Goal: Obtain resource: Obtain resource

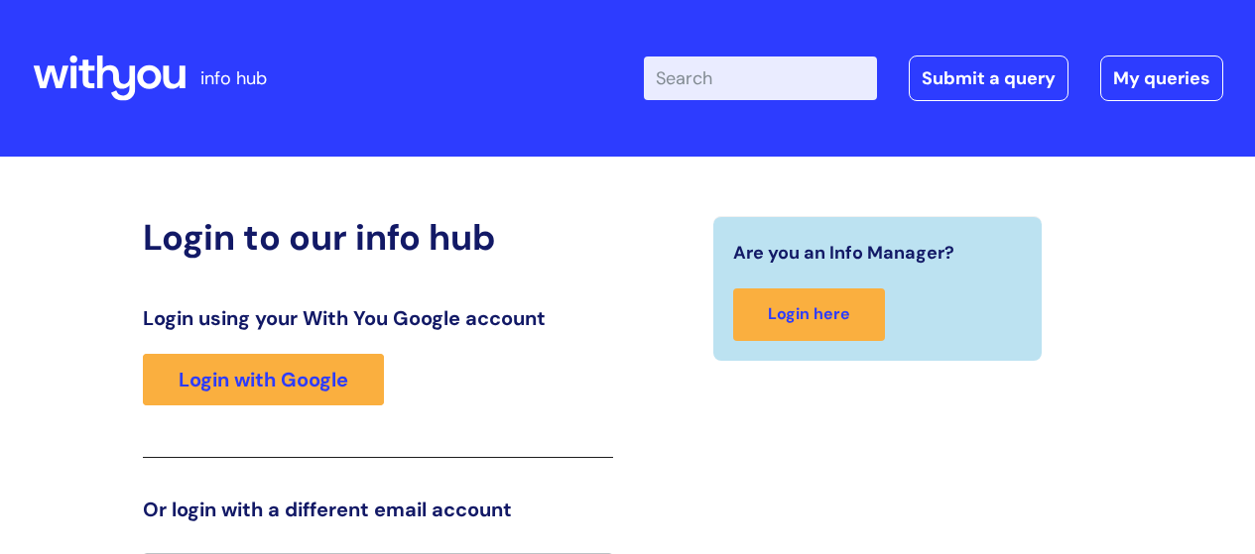
scroll to position [44, 0]
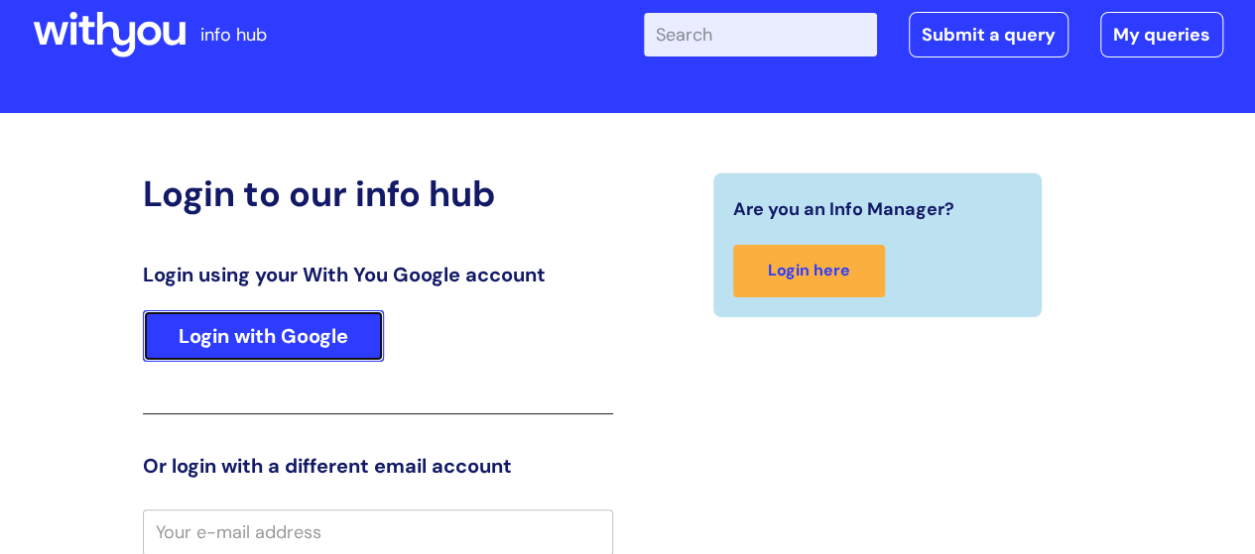
click at [254, 340] on link "Login with Google" at bounding box center [263, 336] width 241 height 52
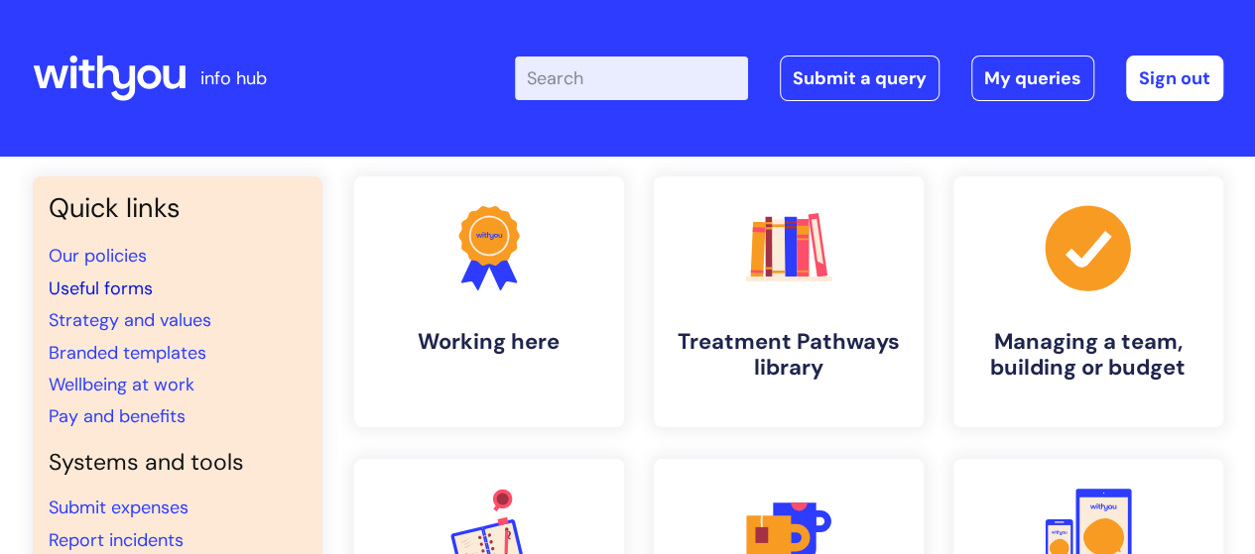
click at [137, 287] on link "Useful forms" at bounding box center [101, 289] width 104 height 24
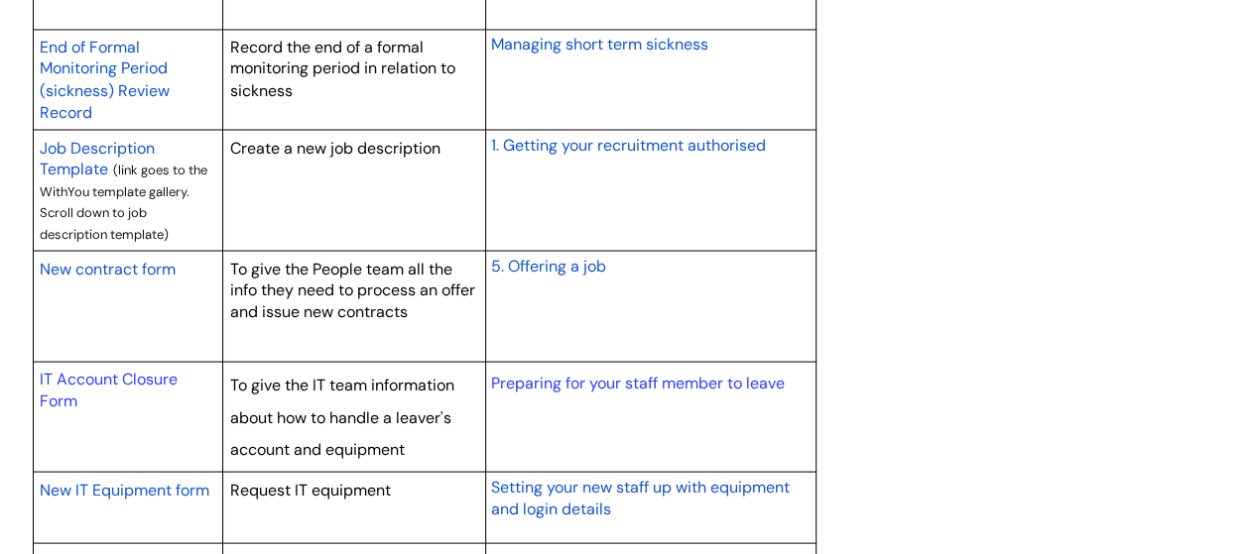
scroll to position [1885, 0]
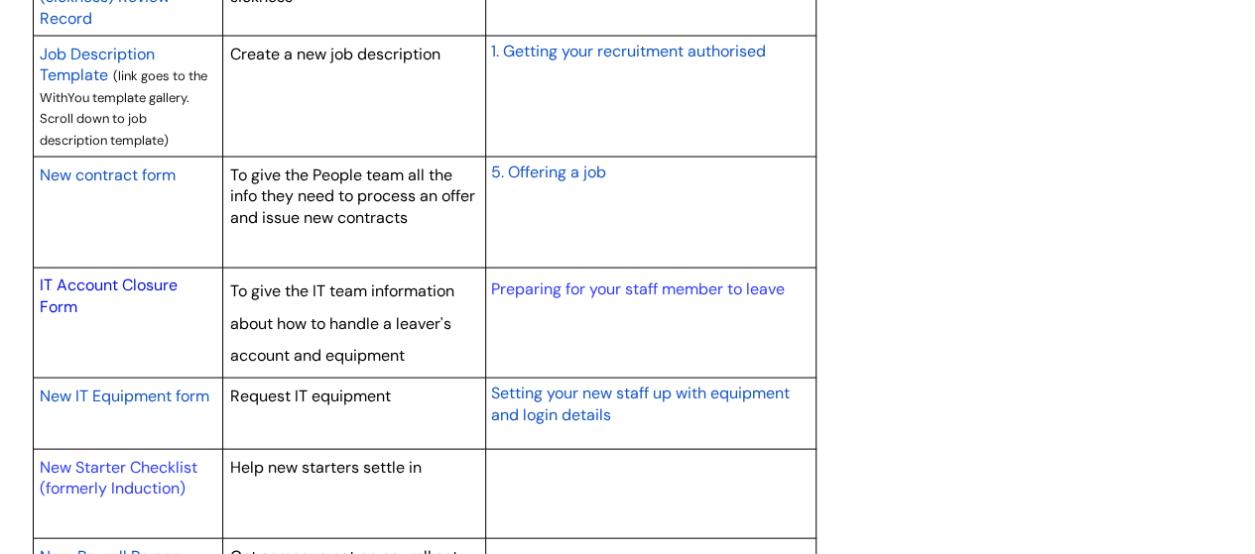
click at [117, 285] on link "IT Account Closure Form" at bounding box center [109, 296] width 138 height 43
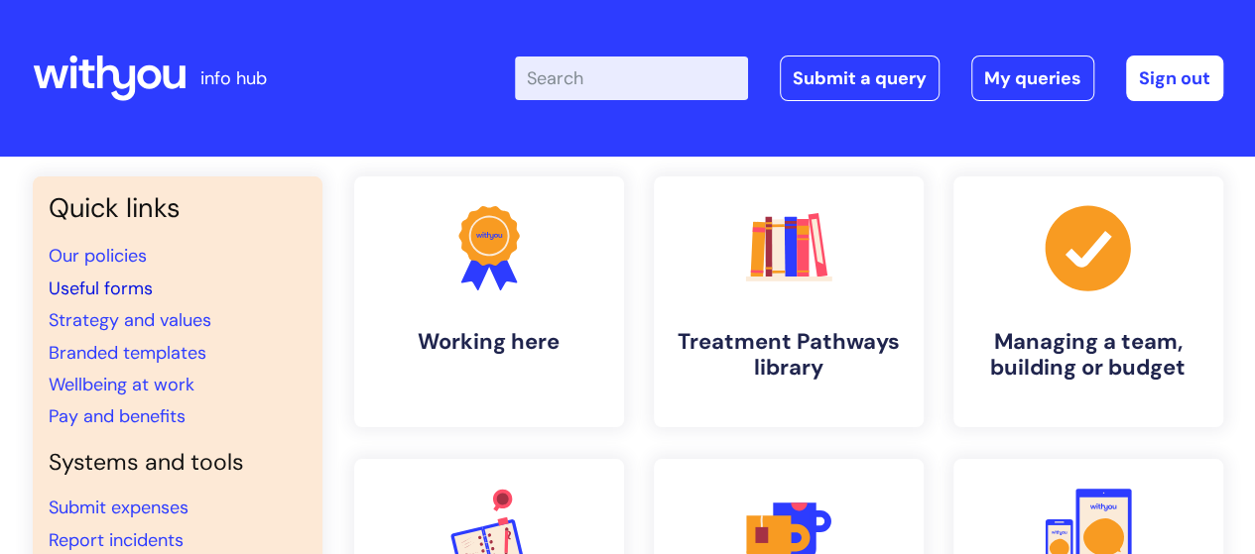
click at [107, 289] on link "Useful forms" at bounding box center [101, 289] width 104 height 24
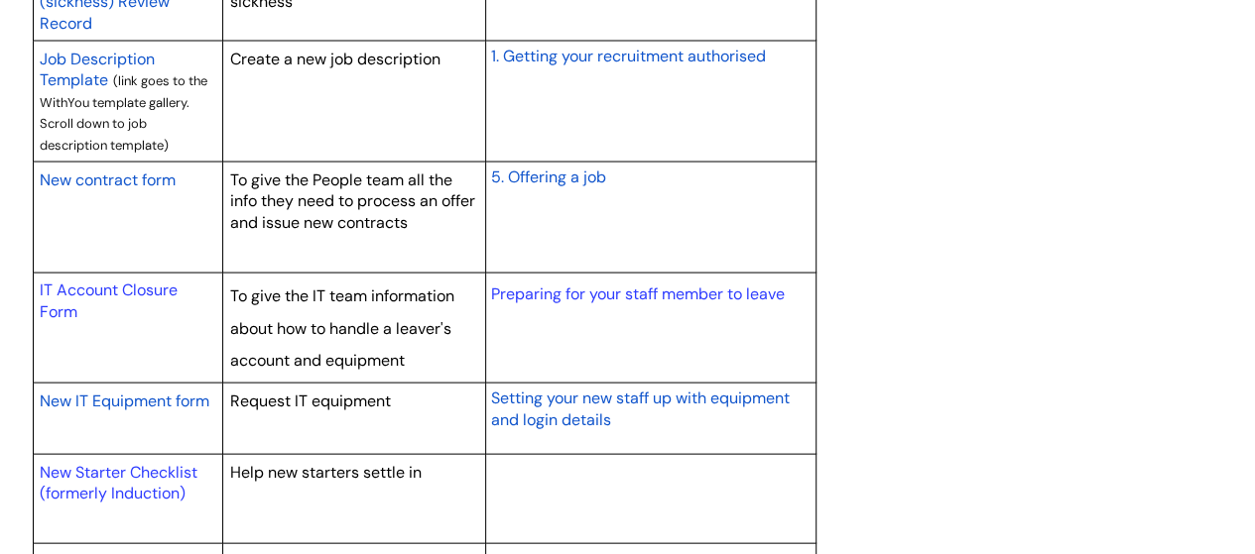
scroll to position [1885, 0]
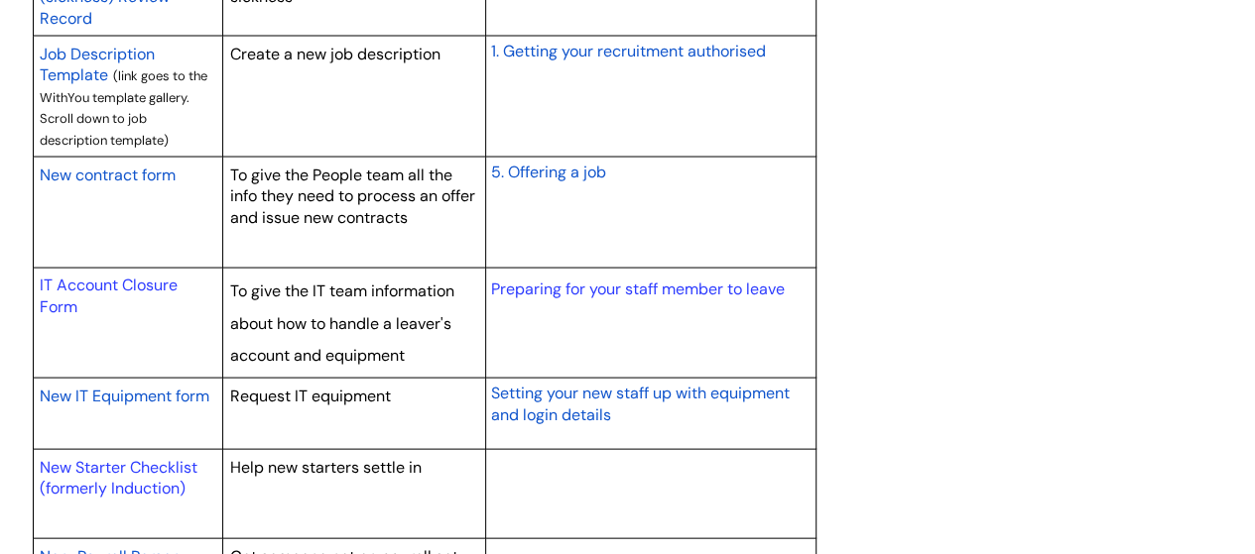
click at [117, 396] on span "New IT Equipment form" at bounding box center [125, 396] width 170 height 21
